Goal: Check status: Check status

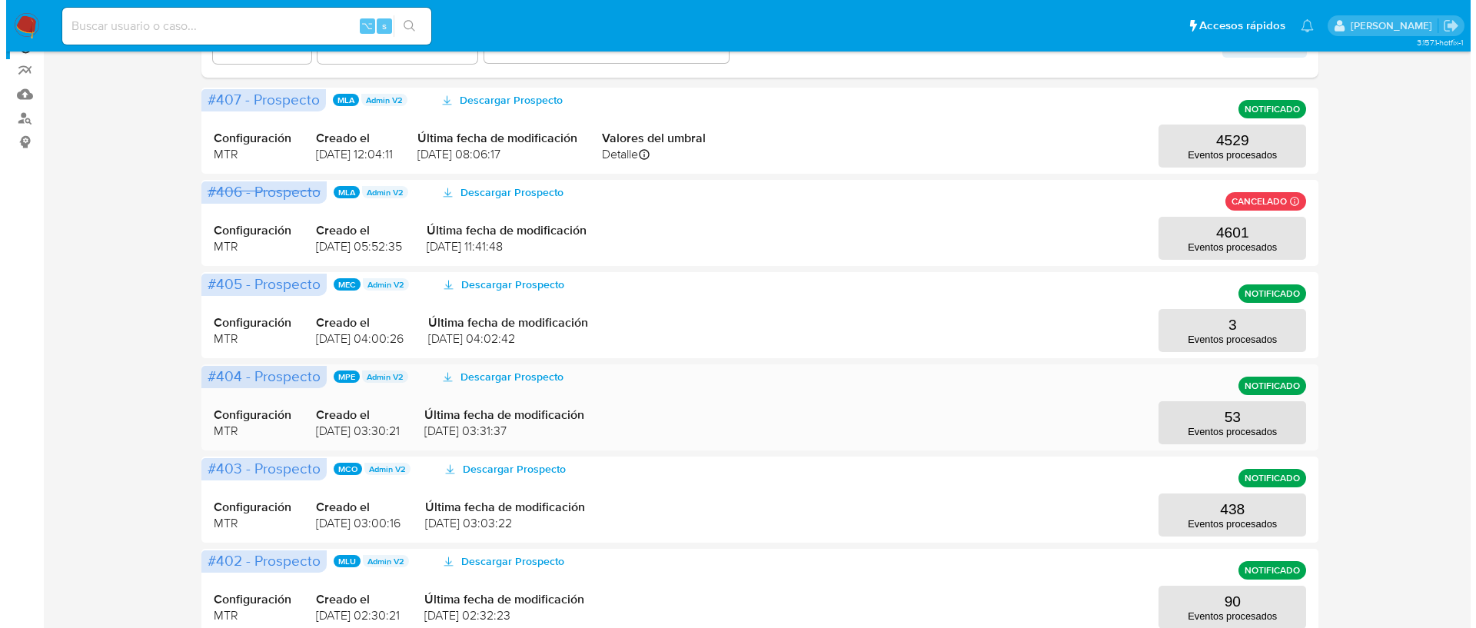
scroll to position [118, 0]
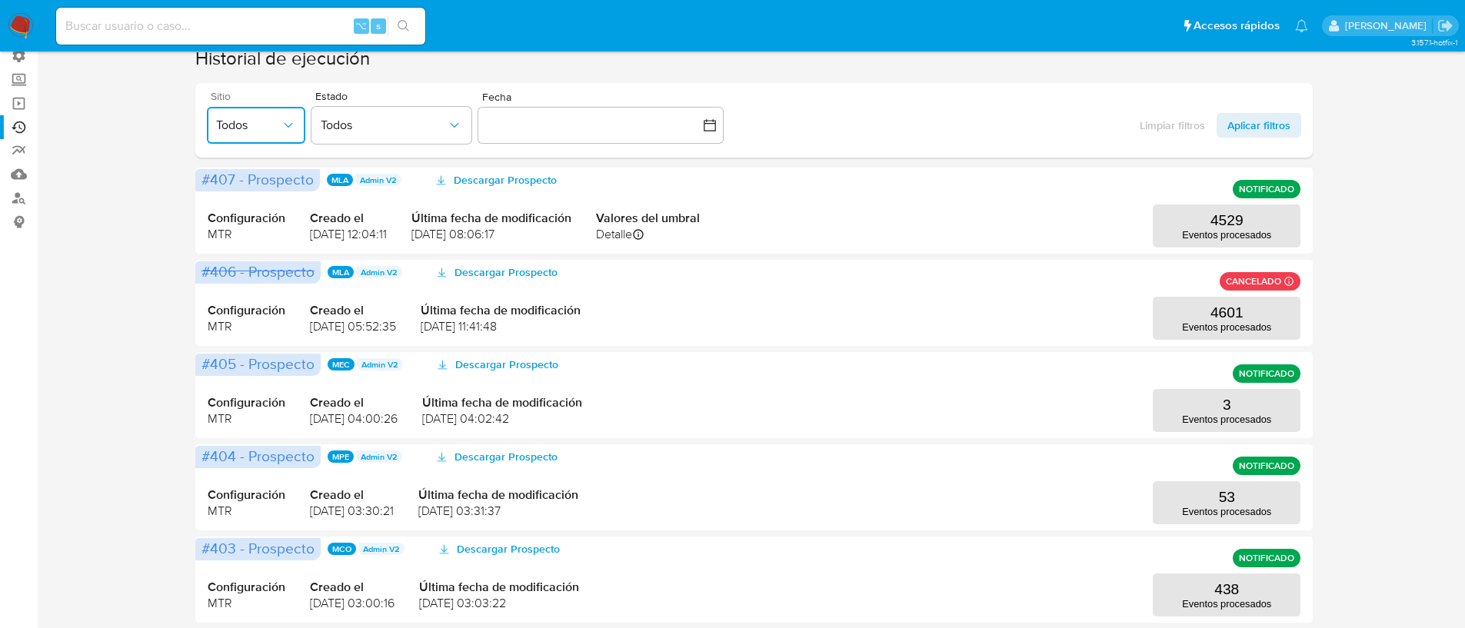
click at [228, 121] on span "Todos" at bounding box center [248, 125] width 65 height 15
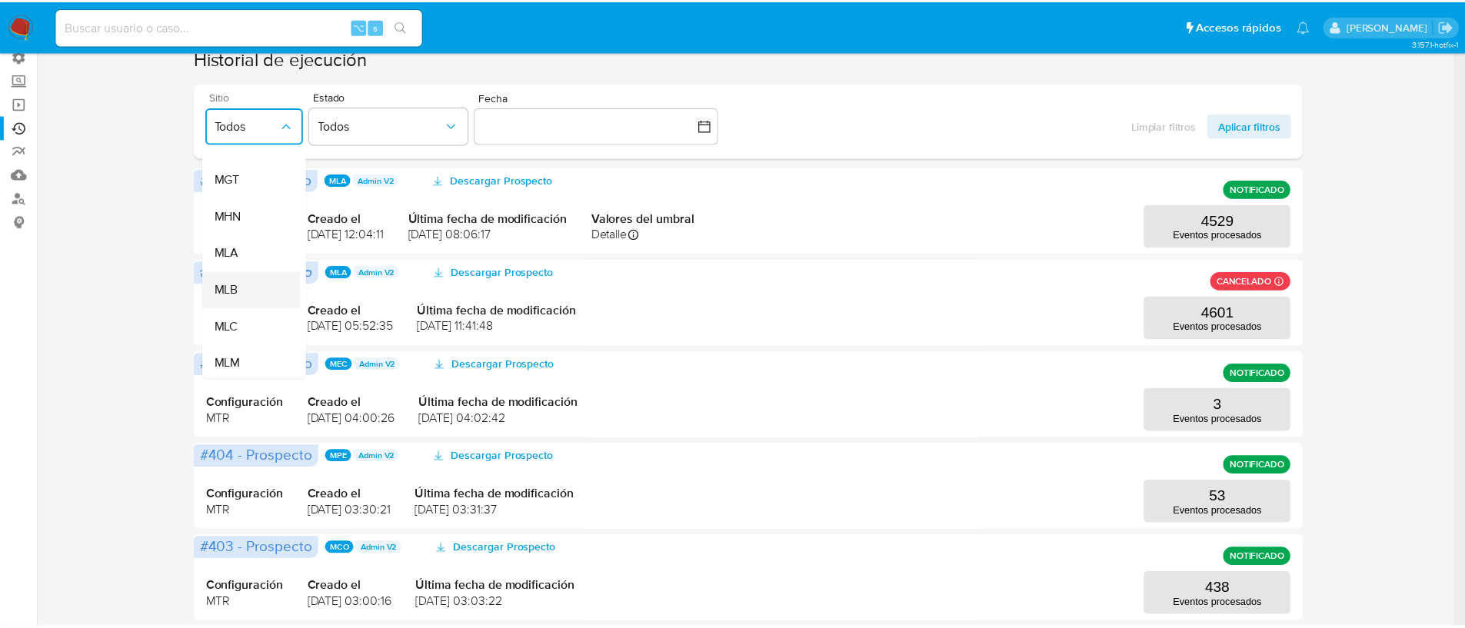
scroll to position [342, 0]
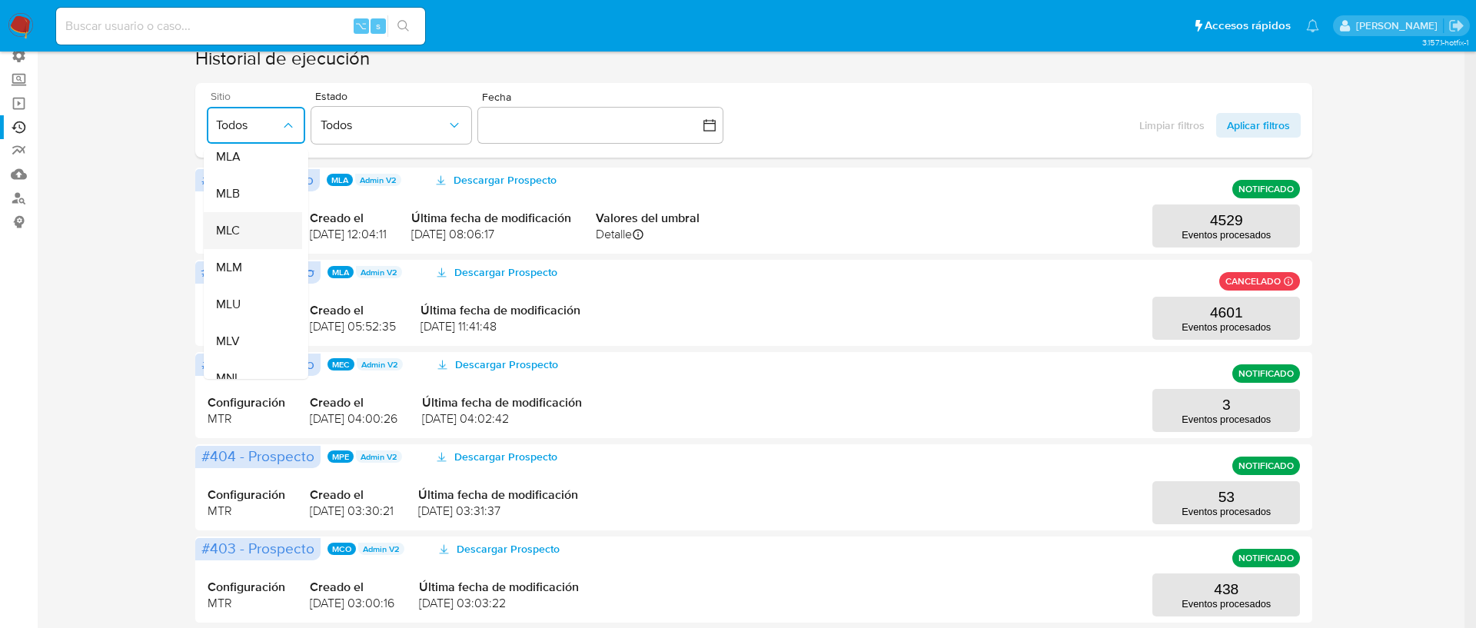
click at [256, 234] on div "MLC" at bounding box center [248, 230] width 65 height 37
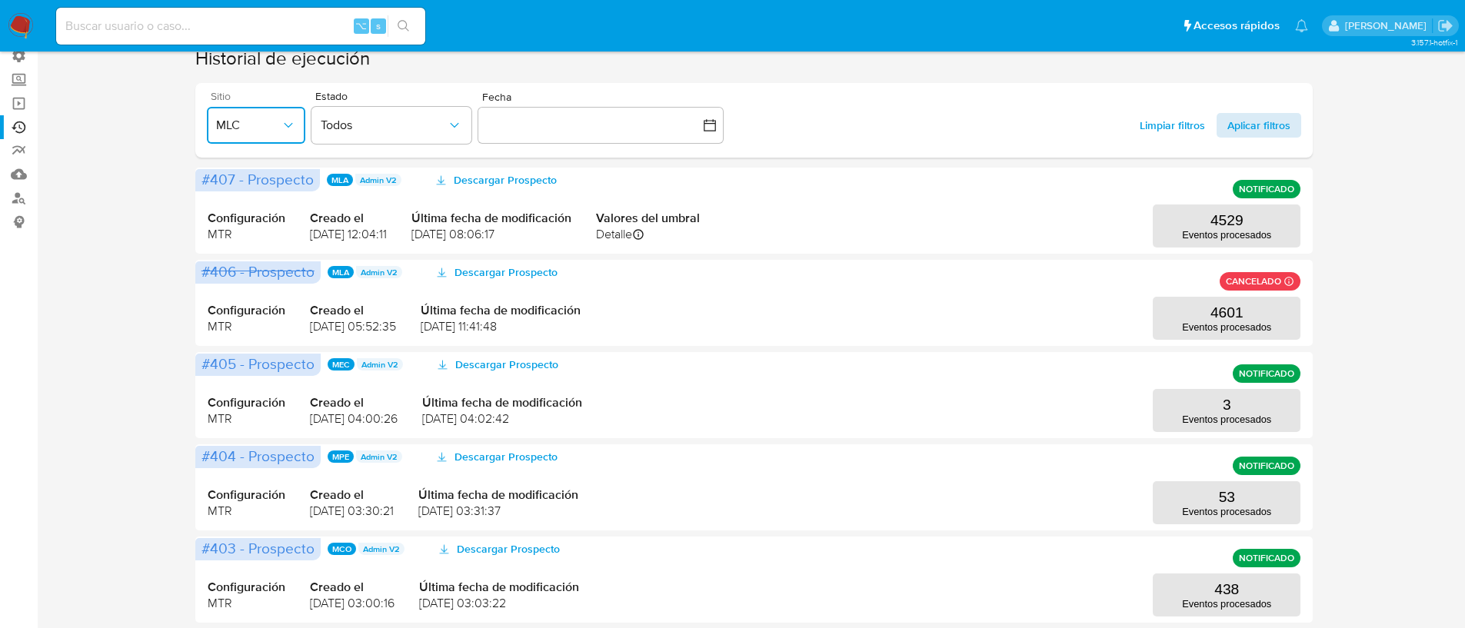
click at [1238, 131] on span "Aplicar filtros" at bounding box center [1258, 125] width 63 height 25
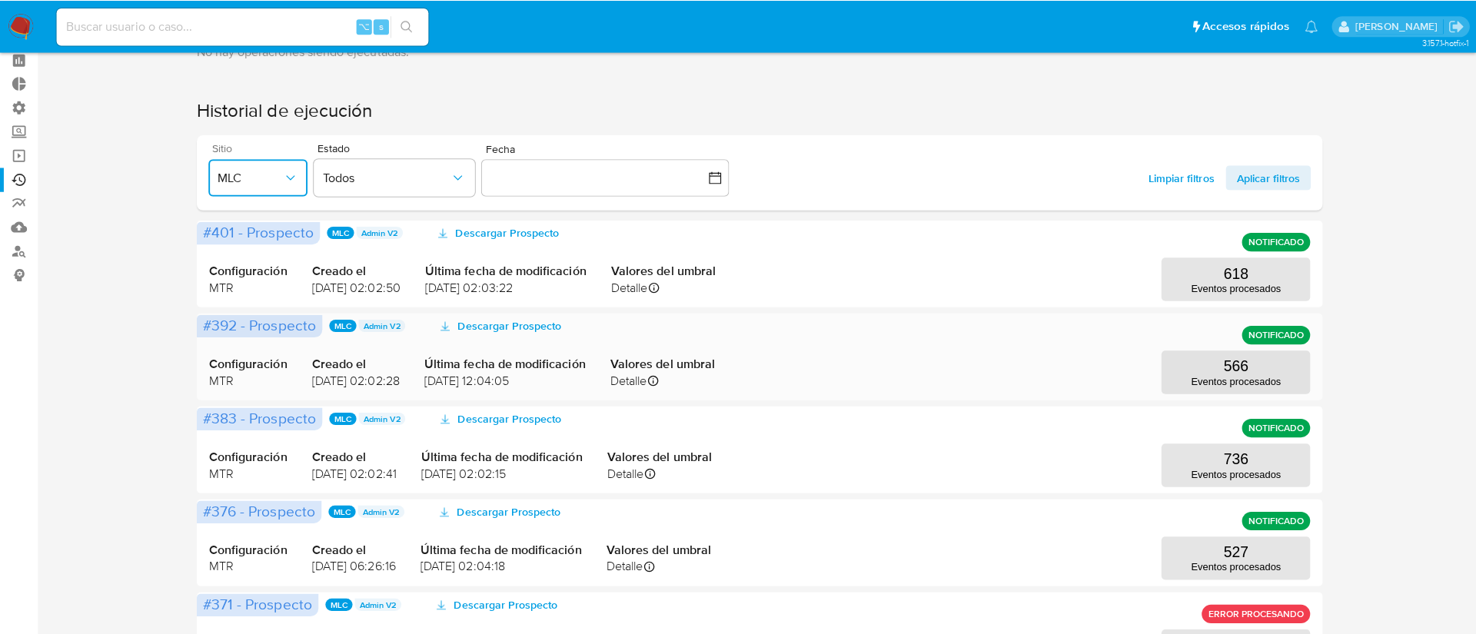
scroll to position [118, 0]
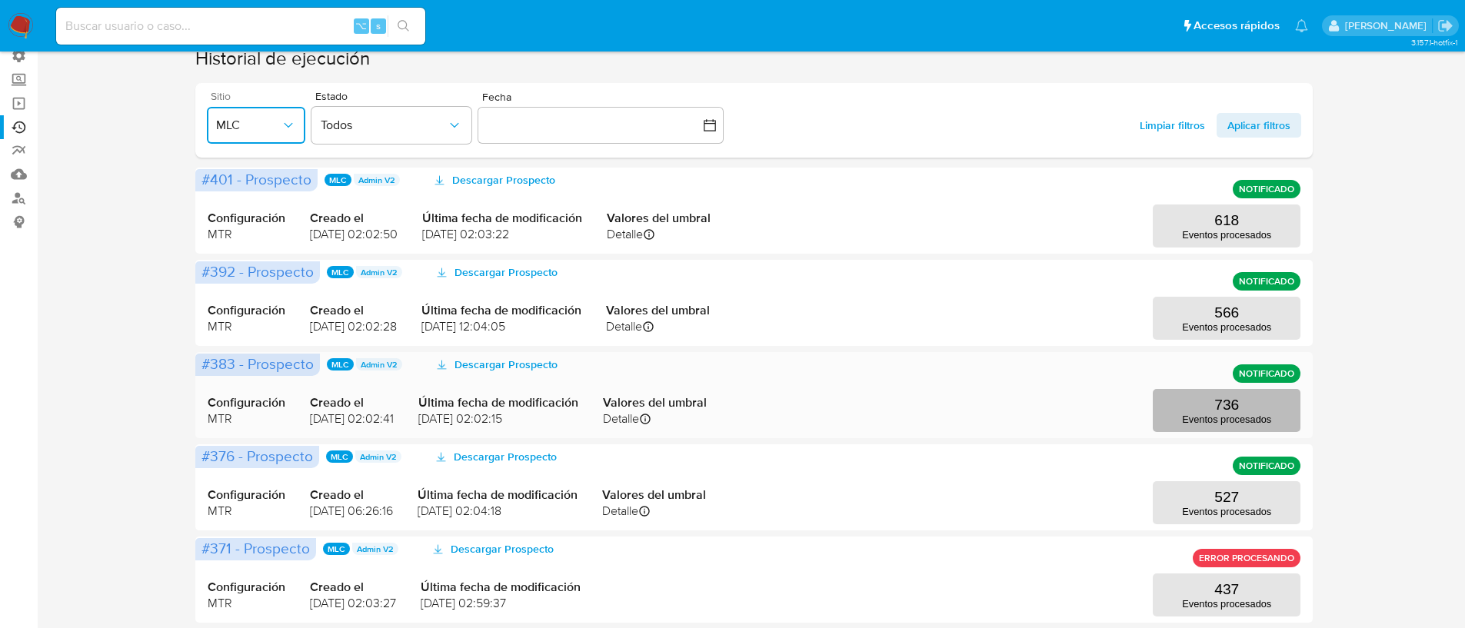
click at [1214, 407] on p "736" at bounding box center [1226, 405] width 25 height 17
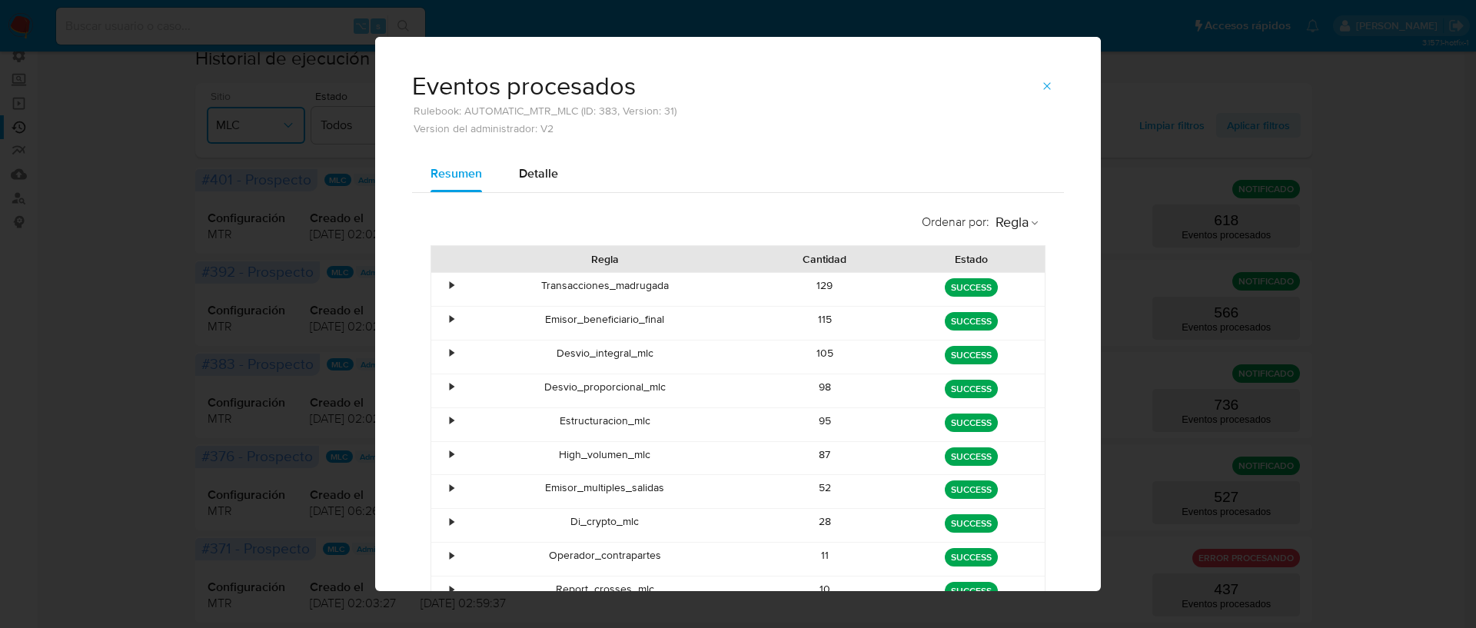
click at [451, 316] on div "•" at bounding box center [444, 323] width 27 height 33
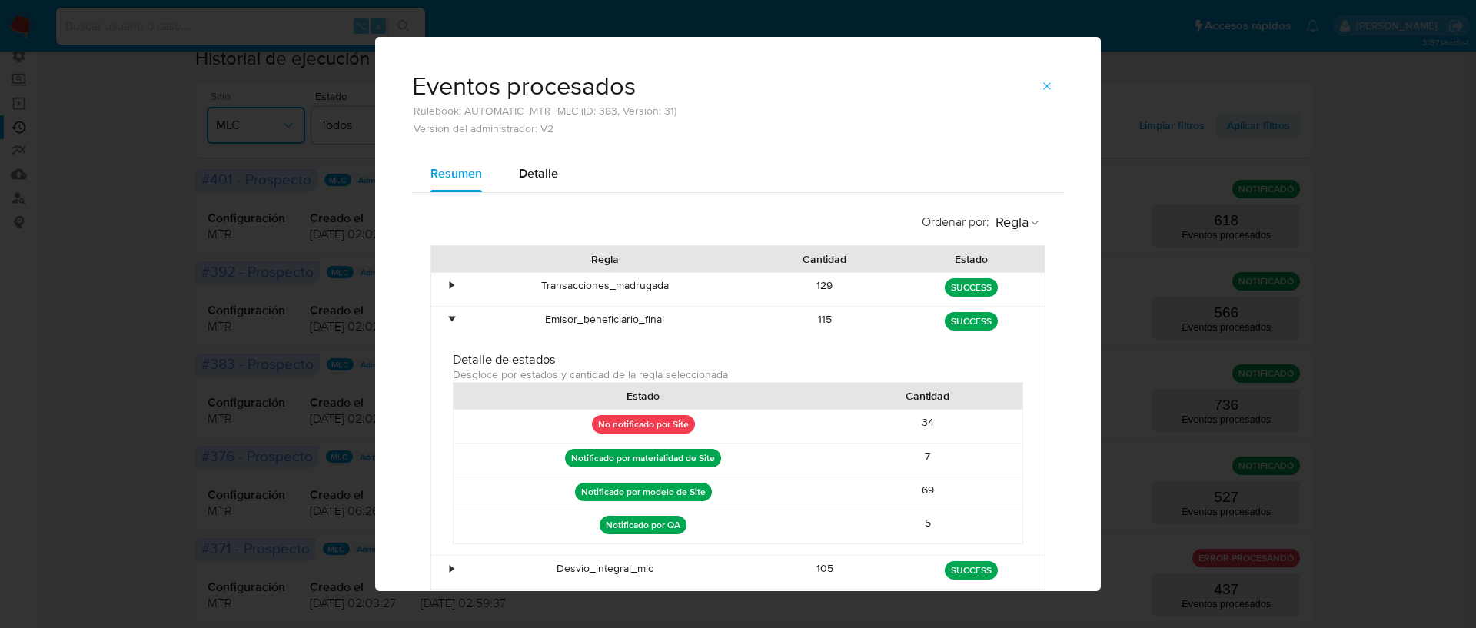
click at [451, 316] on div "•" at bounding box center [444, 323] width 27 height 33
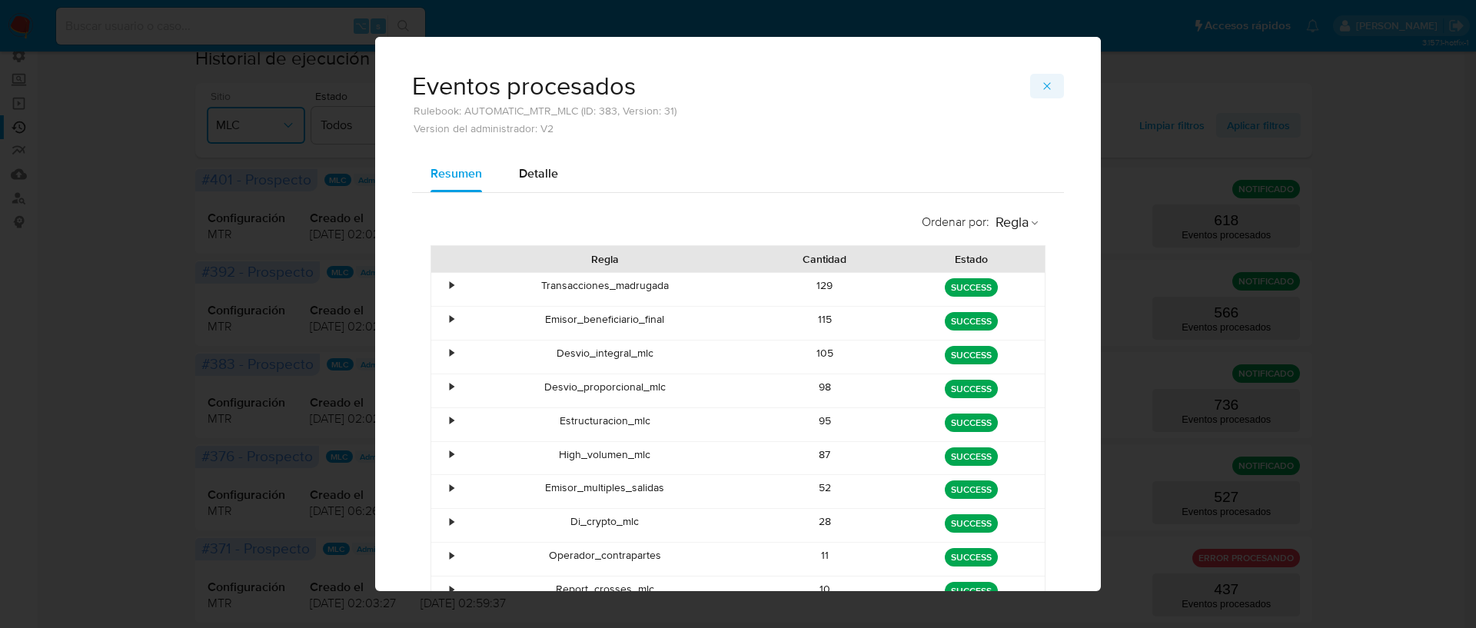
click at [1041, 85] on icon "button" at bounding box center [1047, 86] width 12 height 12
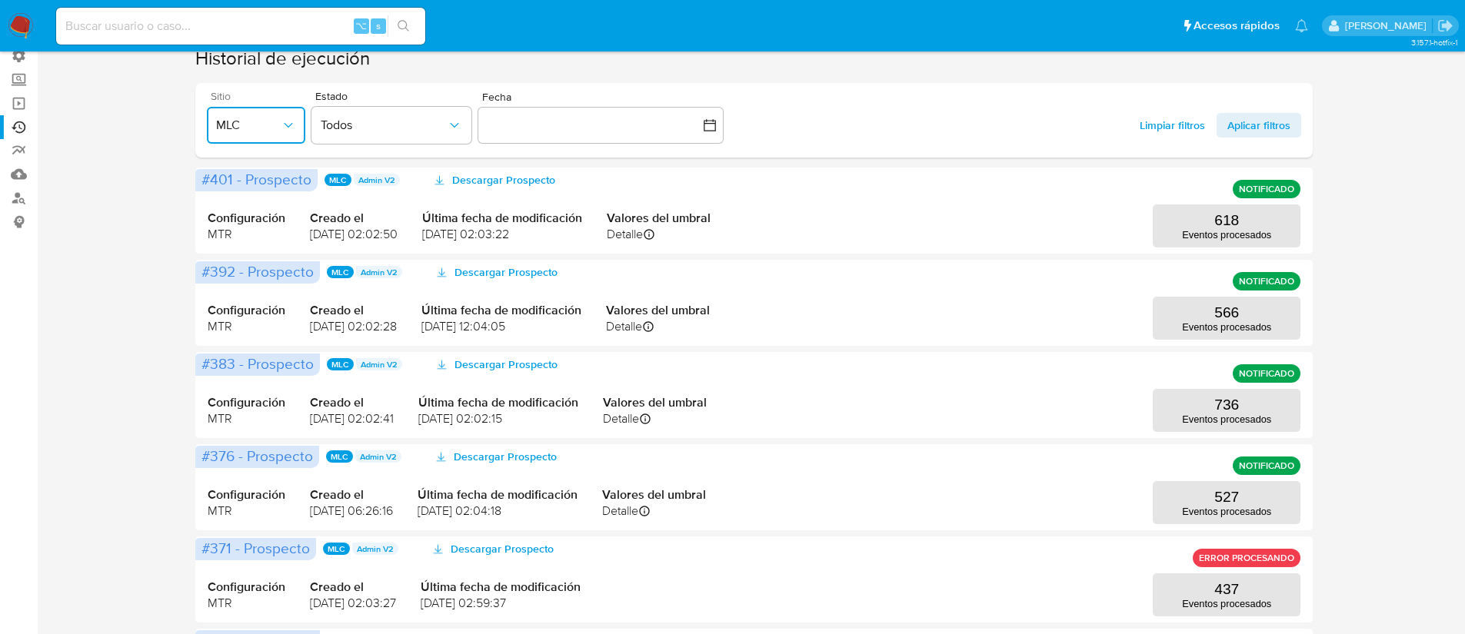
click at [265, 121] on span "MLC" at bounding box center [248, 125] width 65 height 15
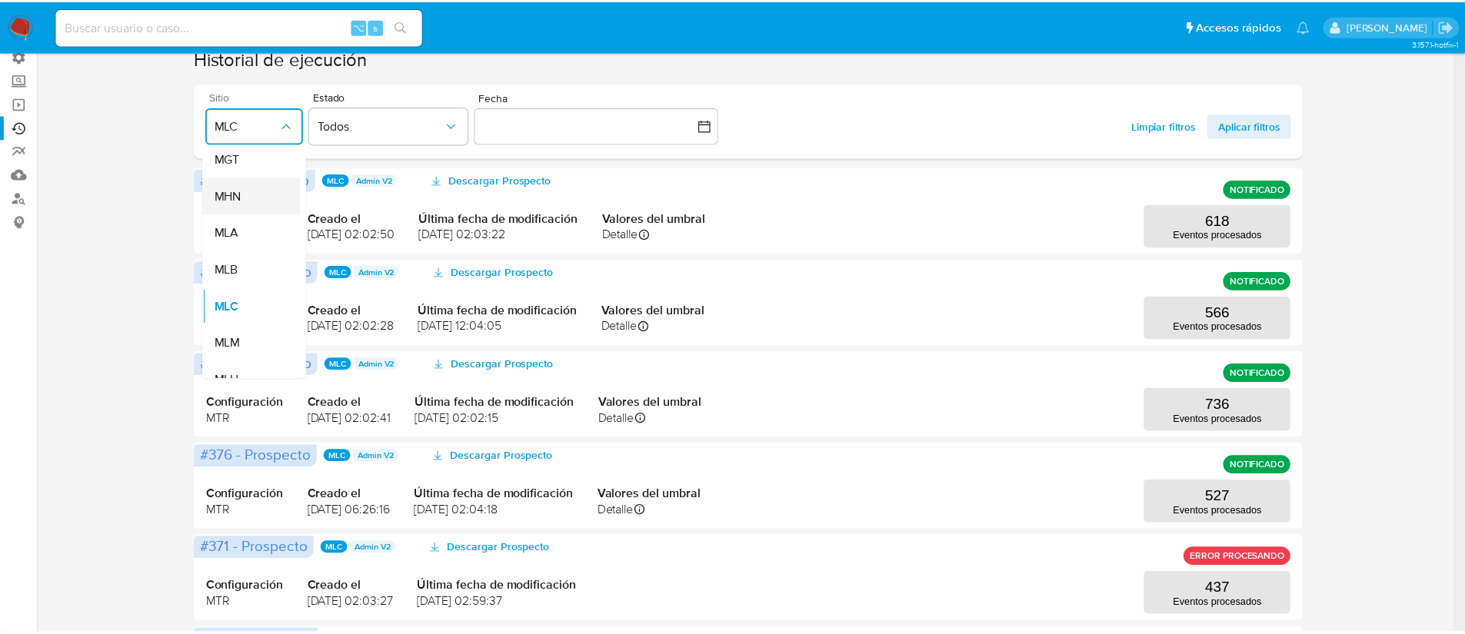
scroll to position [280, 0]
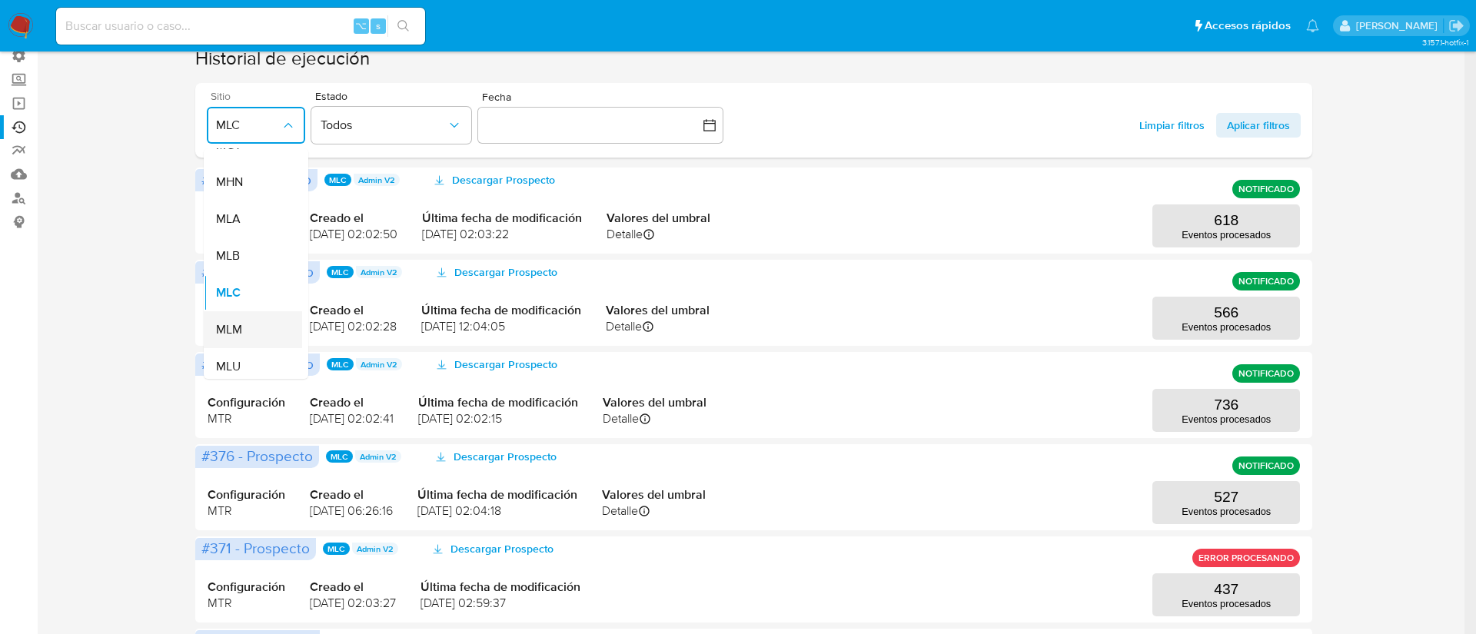
click at [252, 326] on div "MLM" at bounding box center [248, 329] width 65 height 37
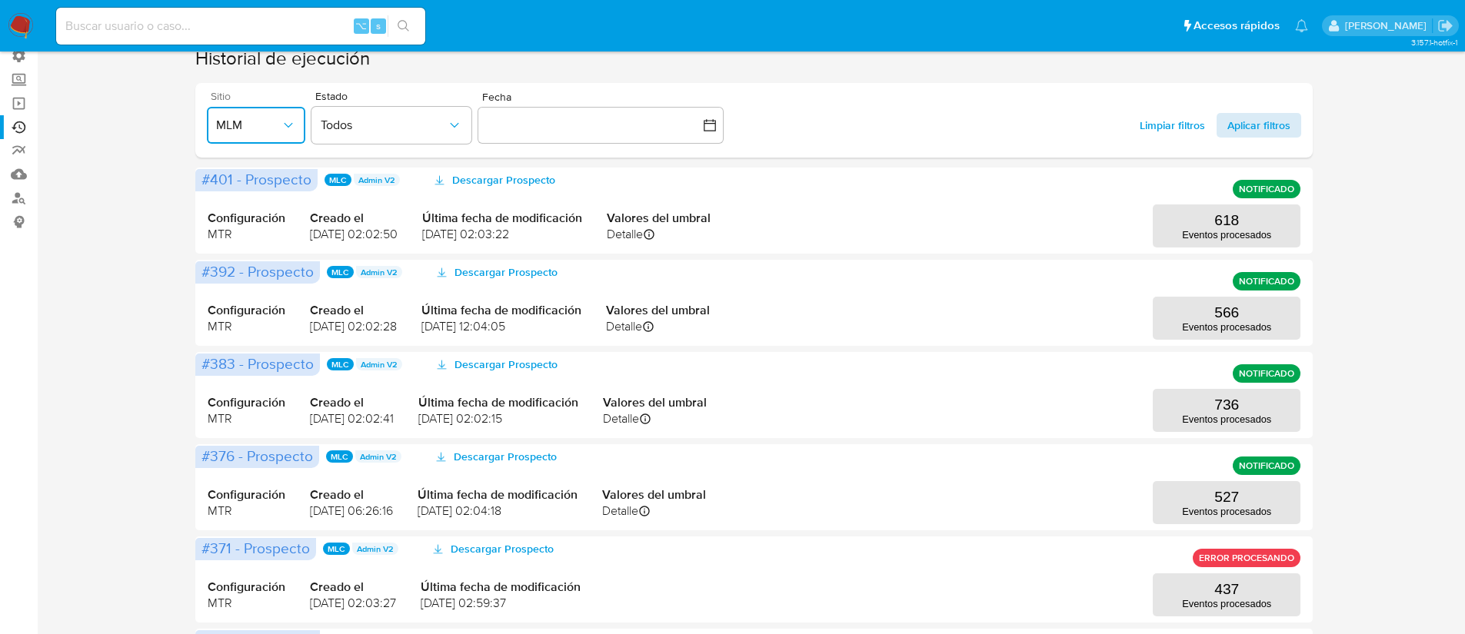
click at [1275, 134] on span "Aplicar filtros" at bounding box center [1258, 125] width 63 height 25
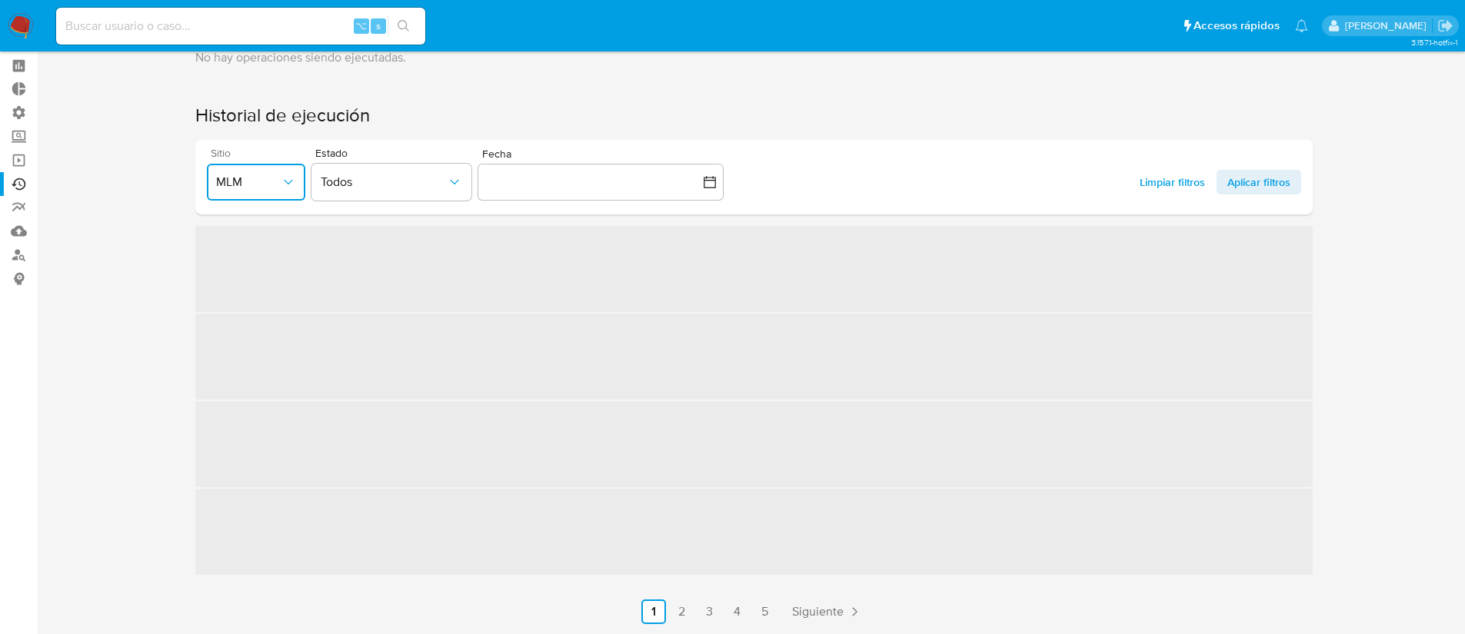
scroll to position [118, 0]
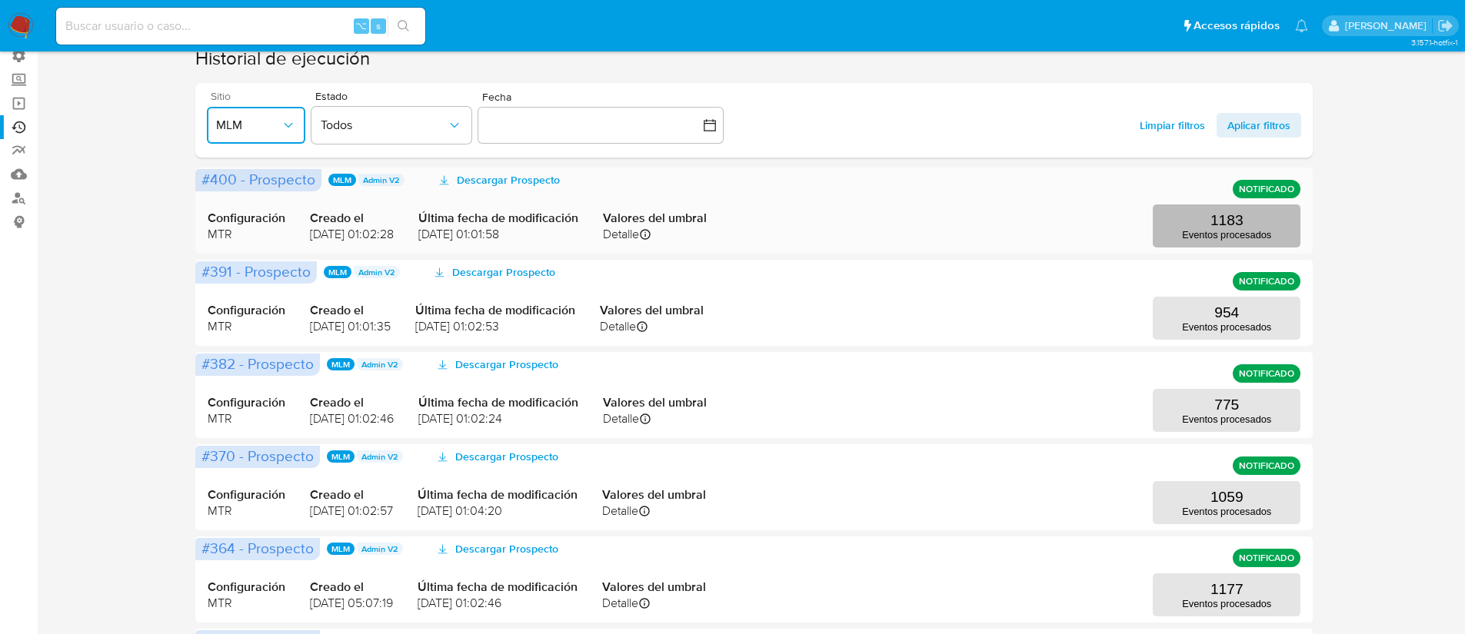
click at [1212, 228] on p "1183" at bounding box center [1226, 220] width 33 height 17
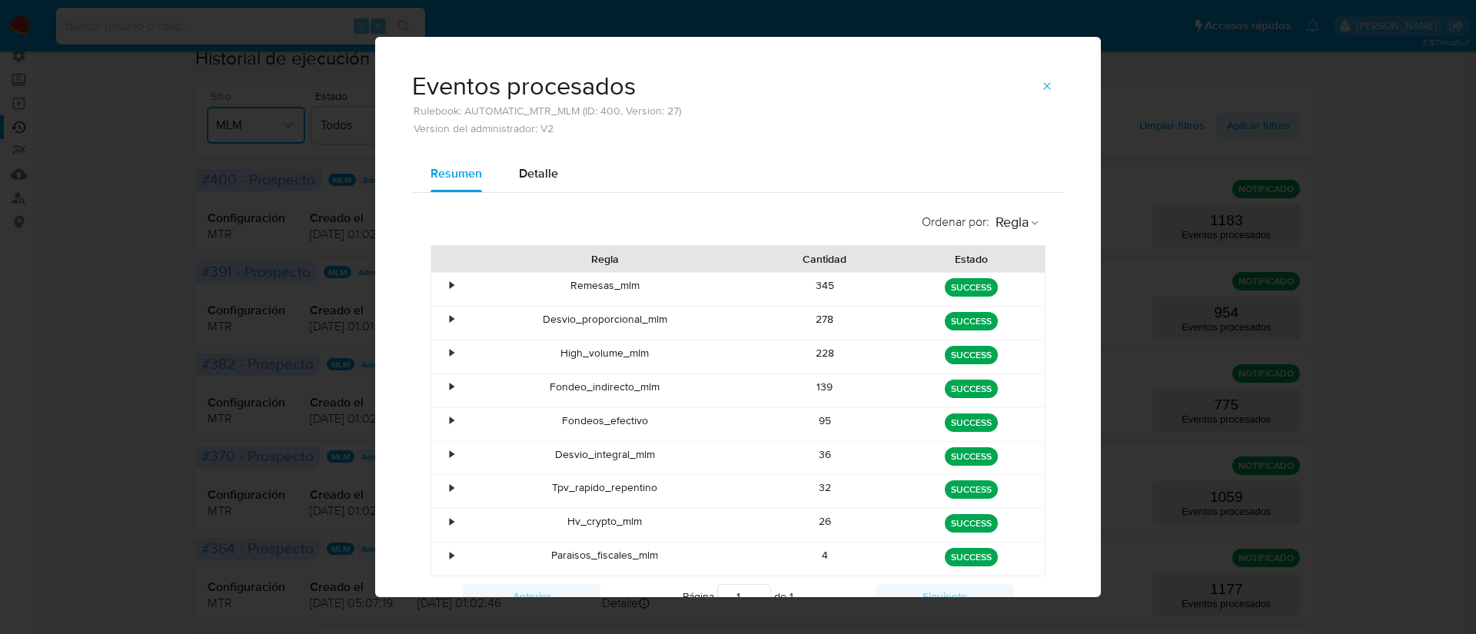
drag, startPoint x: 1053, startPoint y: 77, endPoint x: 1041, endPoint y: 81, distance: 12.2
click at [1046, 80] on button "button" at bounding box center [1047, 86] width 34 height 25
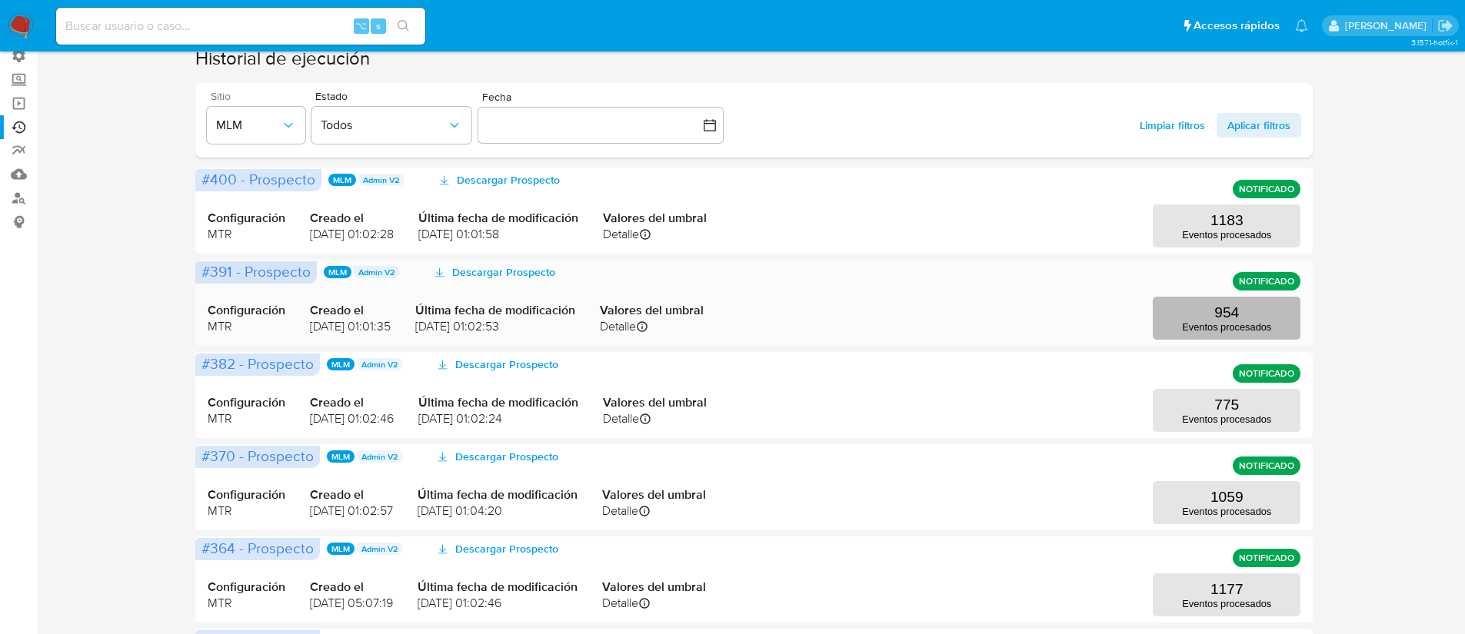
click at [1229, 320] on p "954" at bounding box center [1226, 312] width 25 height 17
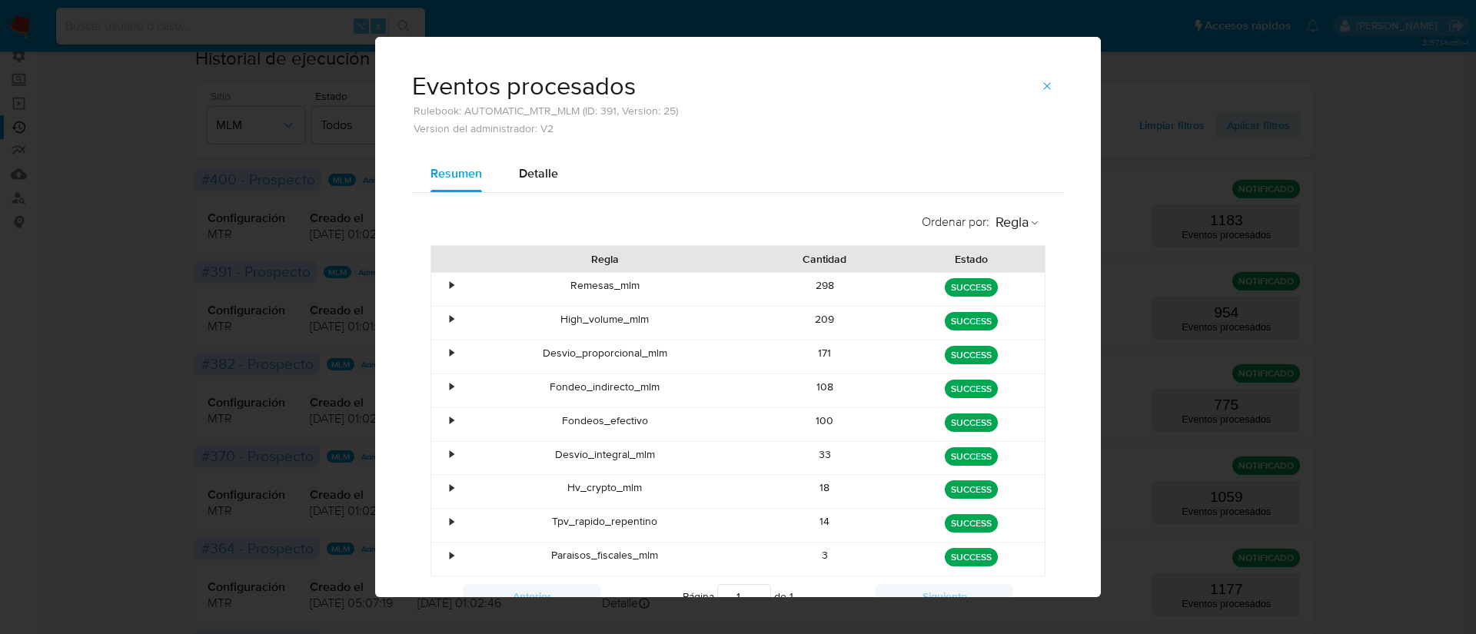
click at [1033, 89] on button "button" at bounding box center [1047, 86] width 34 height 25
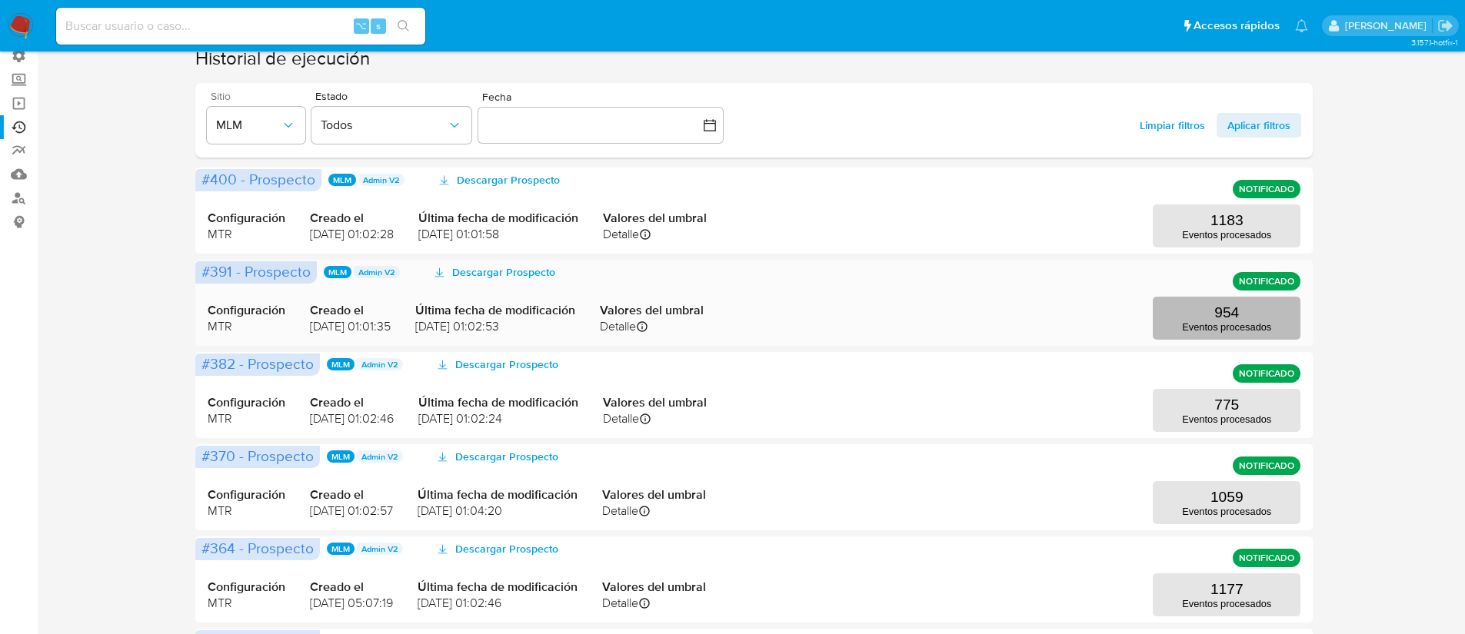
click at [1211, 322] on p "Eventos procesados" at bounding box center [1226, 327] width 89 height 12
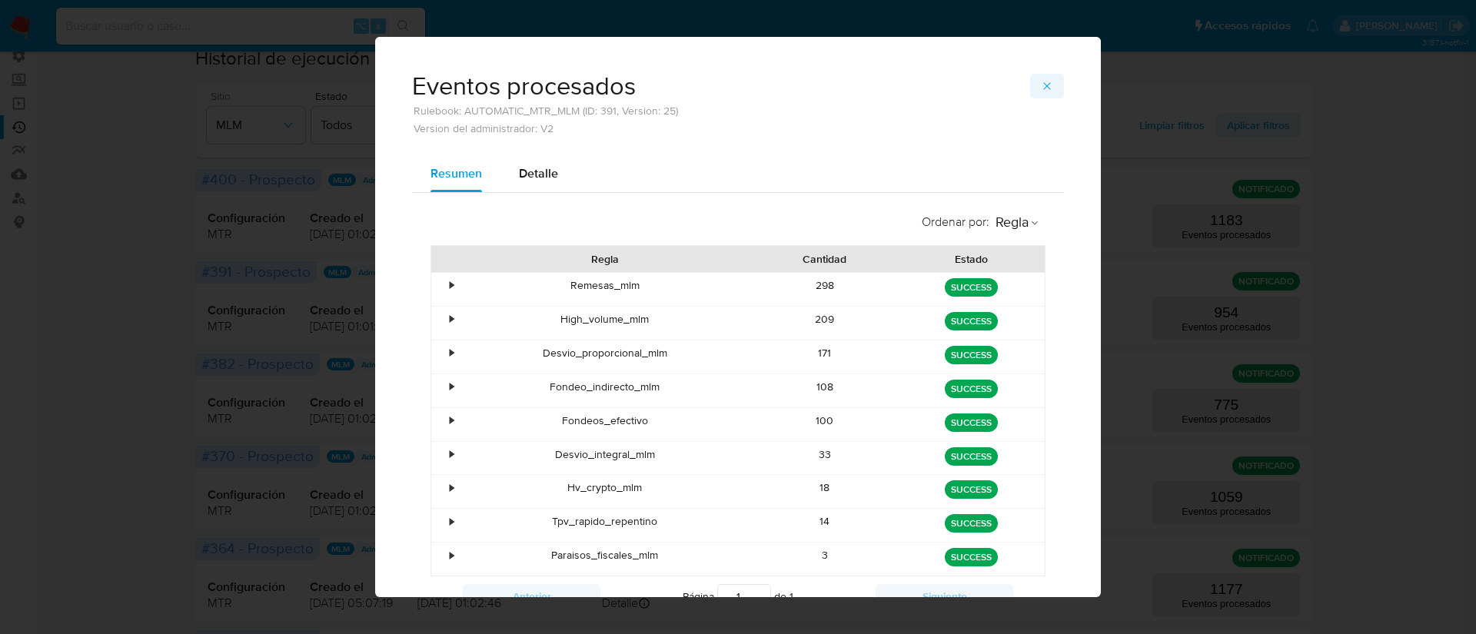
click at [1033, 79] on button "button" at bounding box center [1047, 86] width 34 height 25
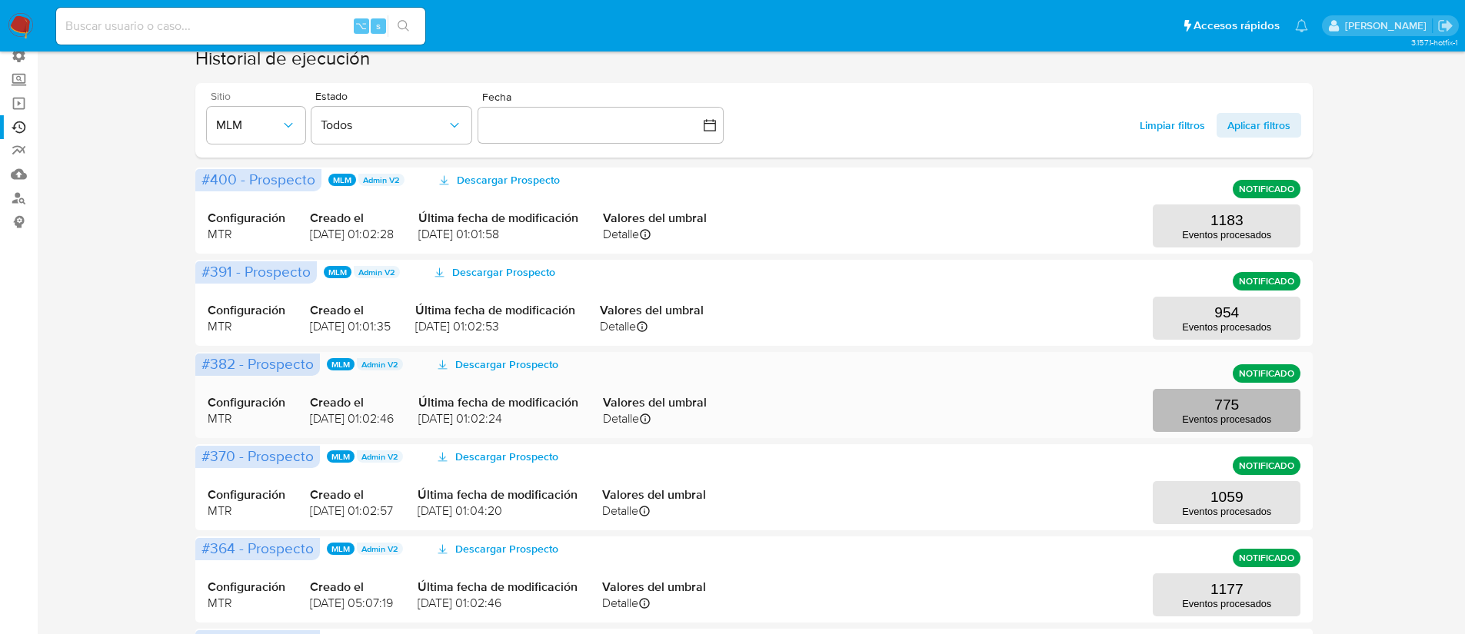
click at [1231, 421] on p "Eventos procesados" at bounding box center [1226, 420] width 89 height 12
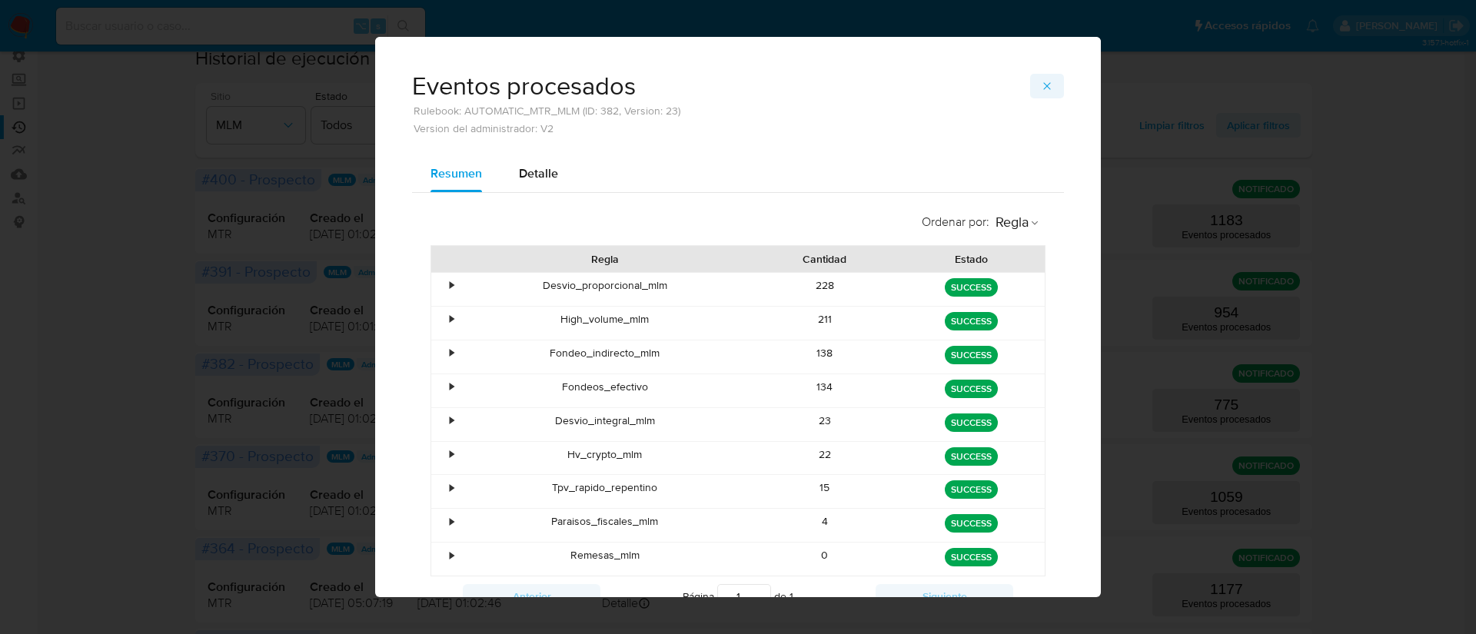
click at [1041, 85] on icon "button" at bounding box center [1047, 86] width 12 height 12
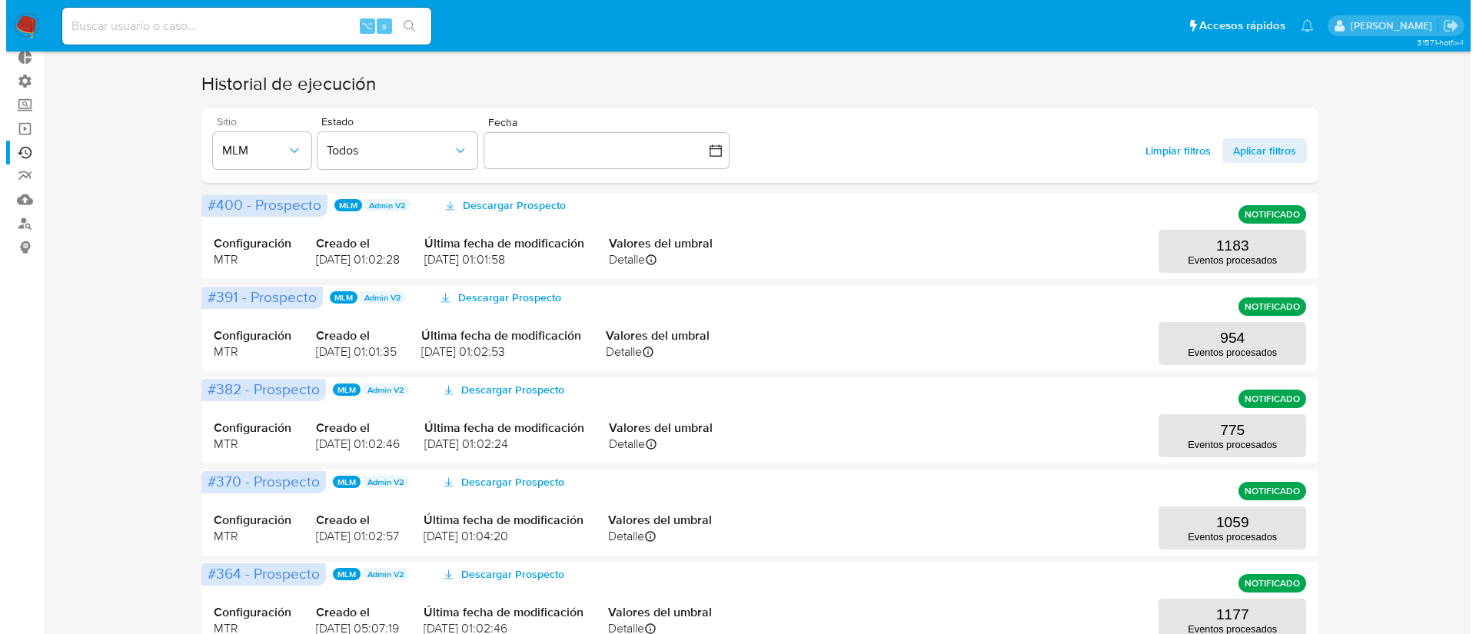
scroll to position [0, 0]
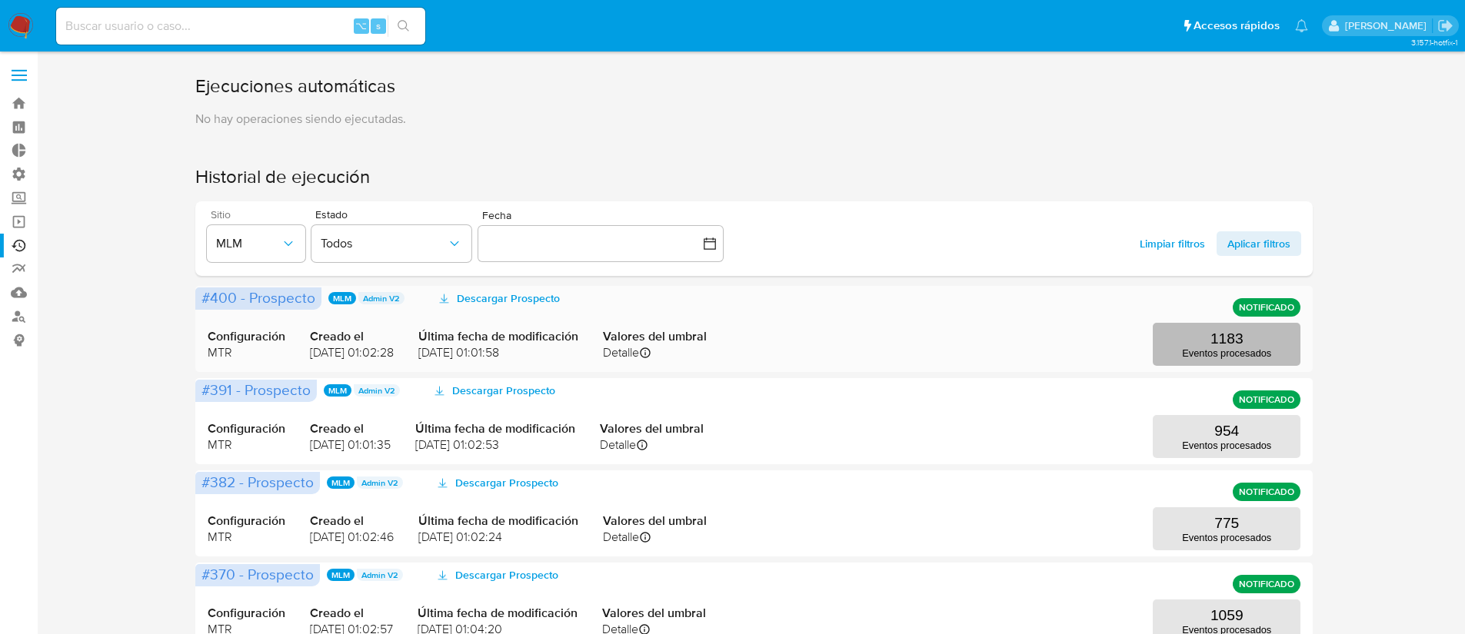
click at [1189, 357] on p "Eventos procesados" at bounding box center [1226, 354] width 89 height 12
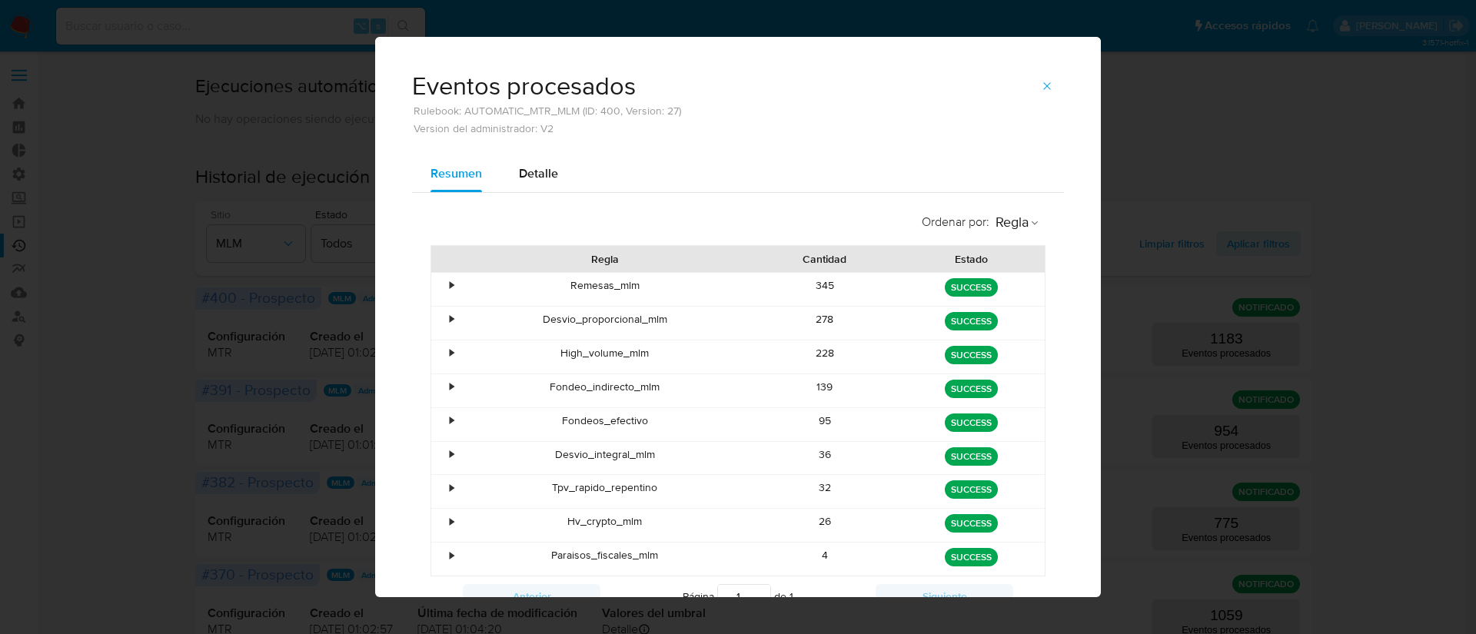
click at [434, 318] on div "•" at bounding box center [444, 323] width 27 height 33
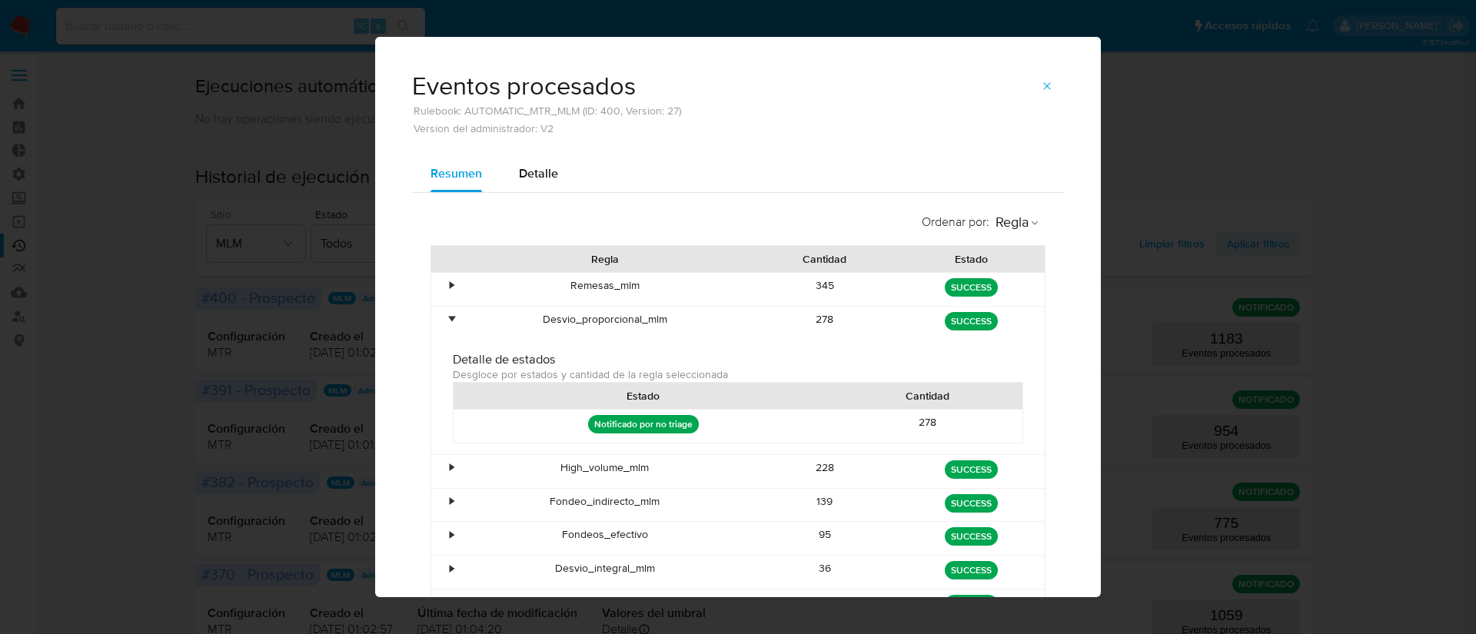
click at [436, 318] on div "•" at bounding box center [444, 323] width 27 height 33
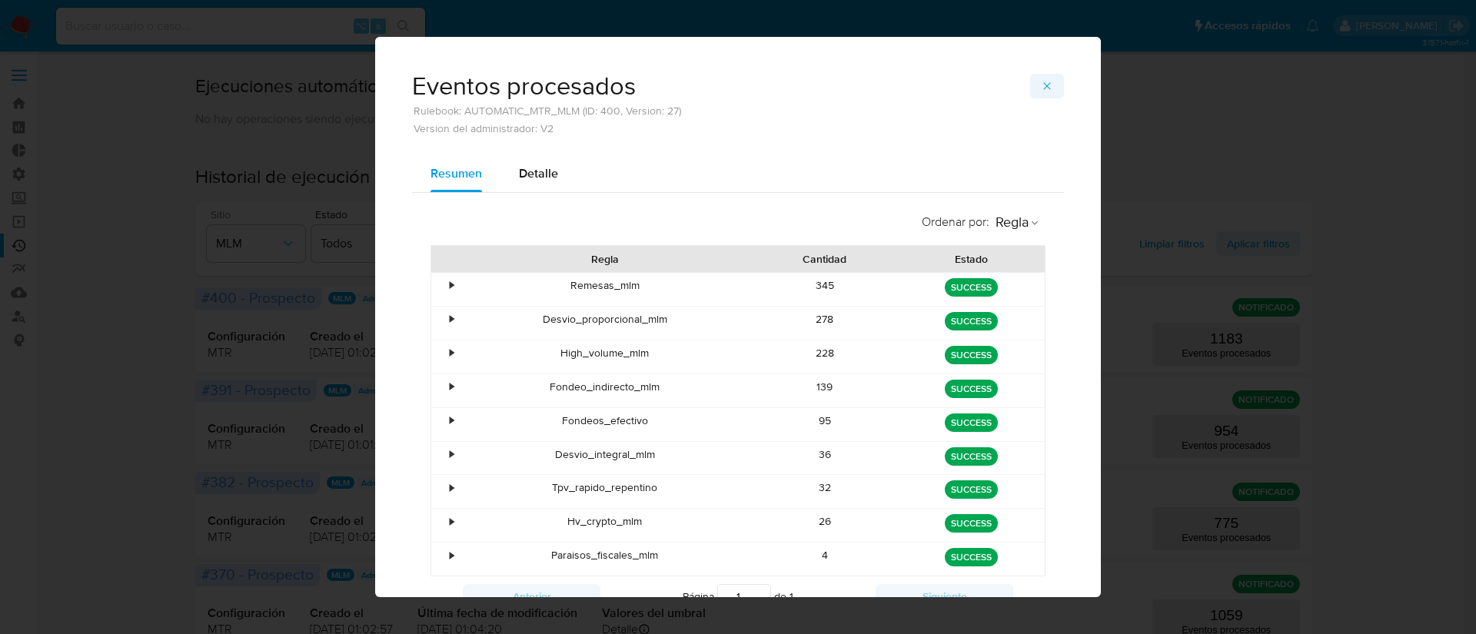
click at [1041, 85] on icon "button" at bounding box center [1047, 86] width 12 height 12
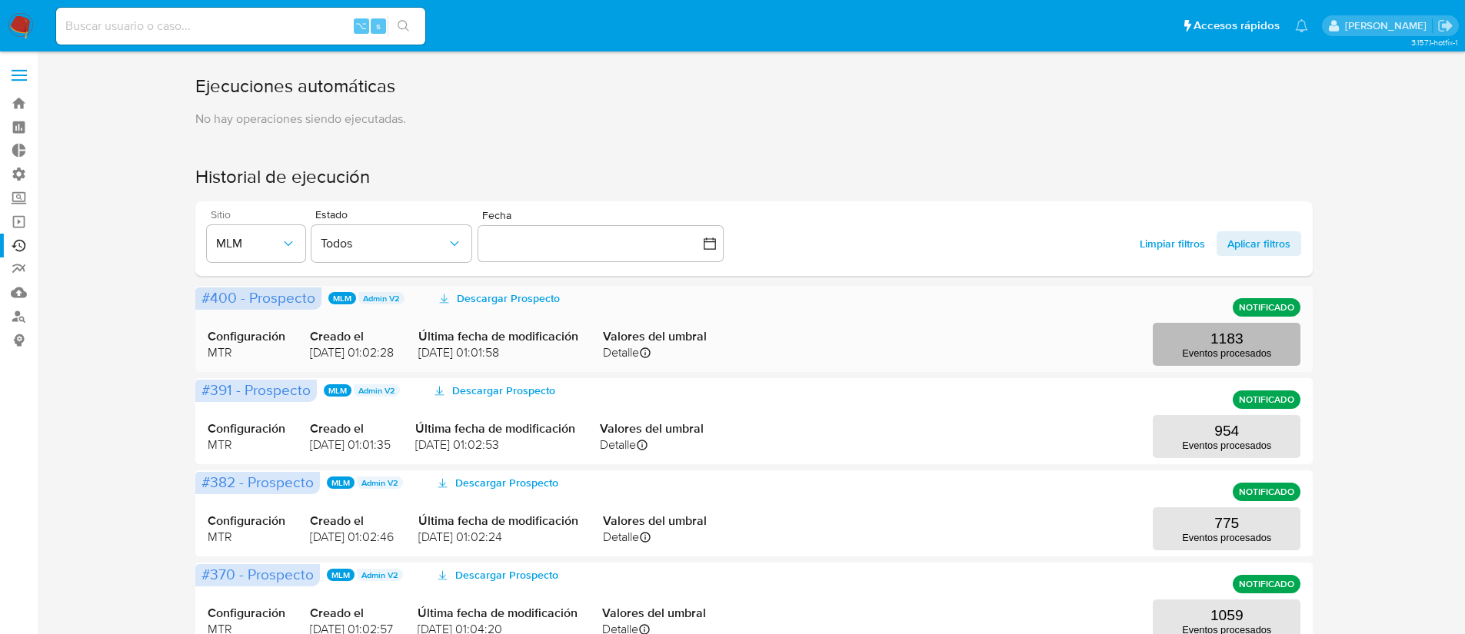
click at [1246, 345] on button "1183 Eventos procesados" at bounding box center [1226, 344] width 148 height 43
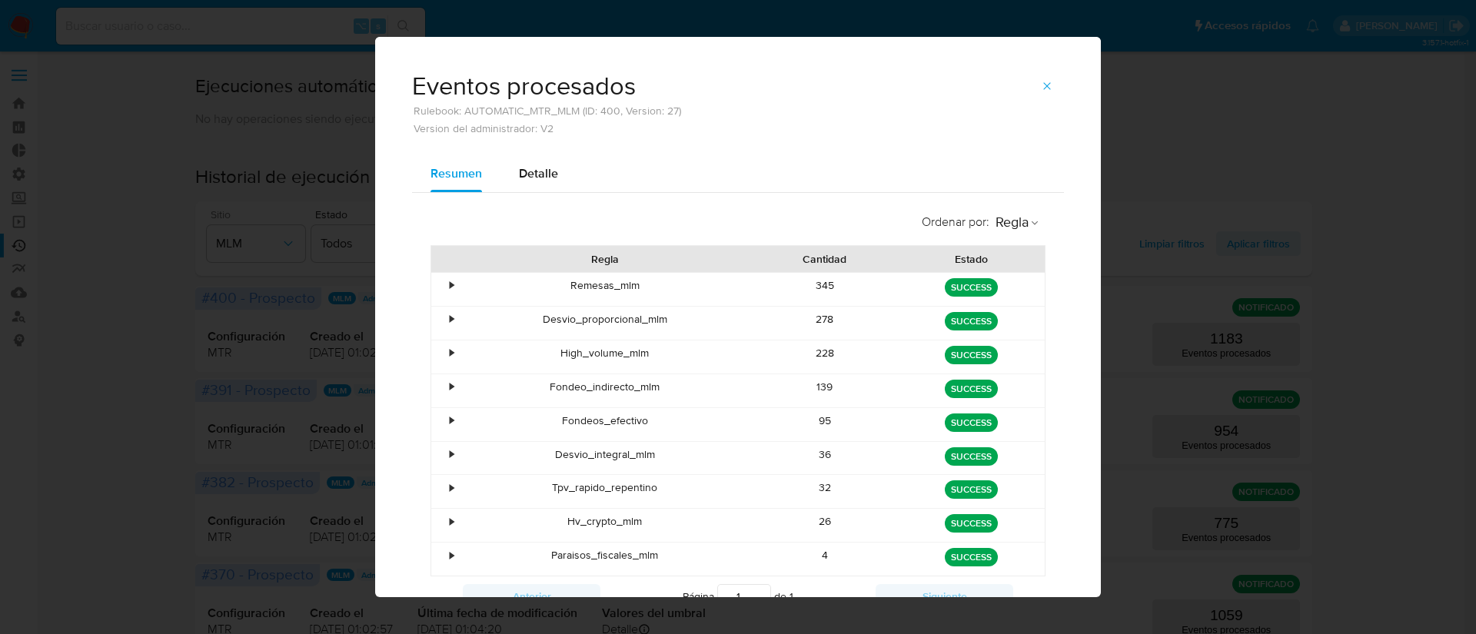
click at [1042, 85] on icon "button" at bounding box center [1047, 86] width 12 height 12
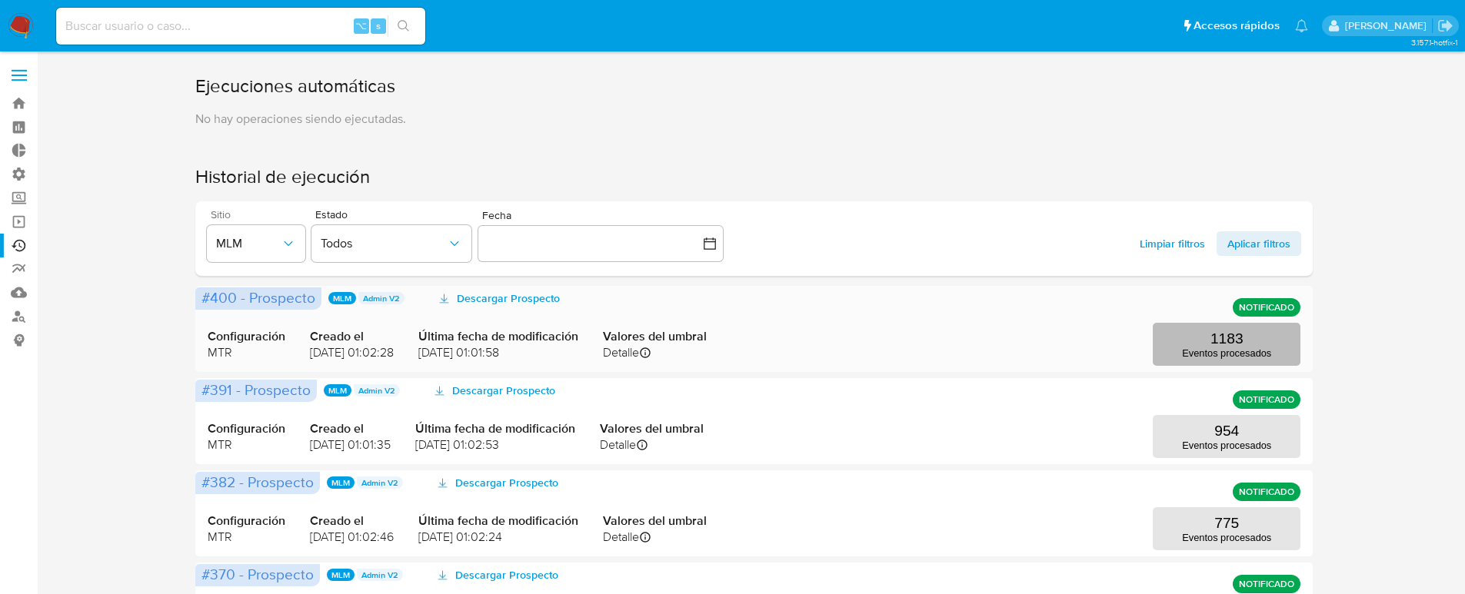
click at [1256, 344] on button "1183 Eventos procesados" at bounding box center [1226, 344] width 148 height 43
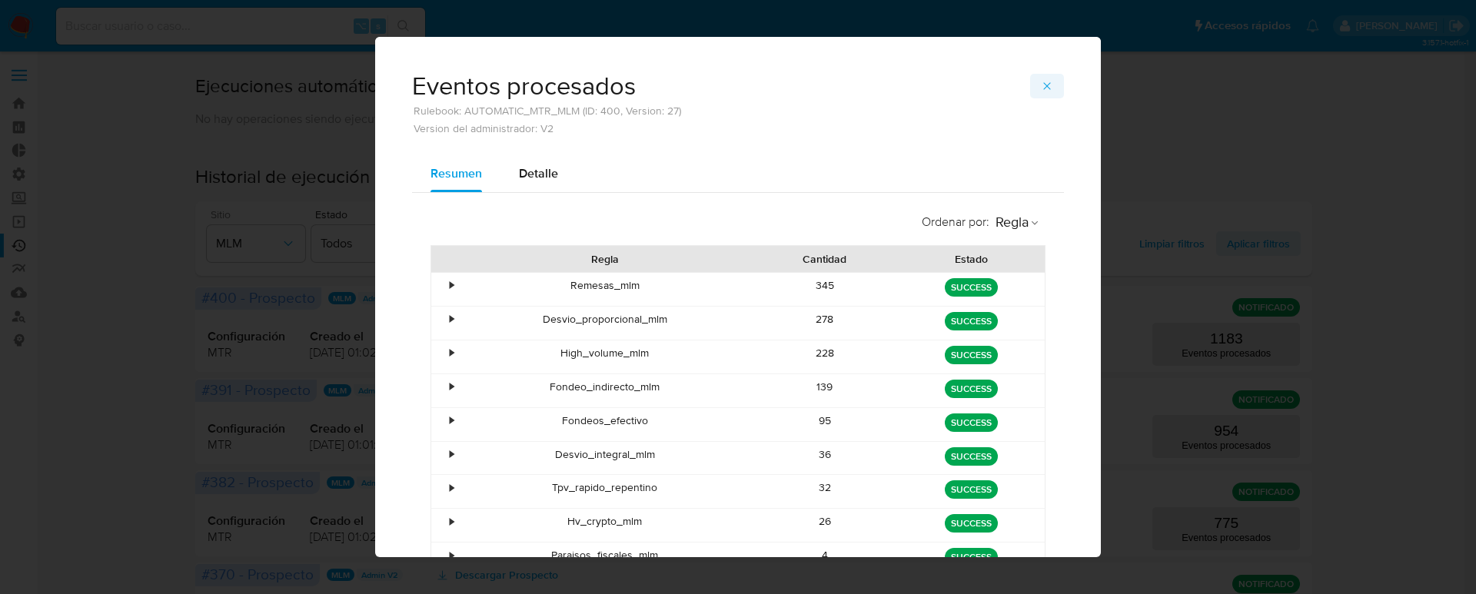
click at [1041, 94] on span "button" at bounding box center [1047, 86] width 12 height 22
